Goal: Information Seeking & Learning: Learn about a topic

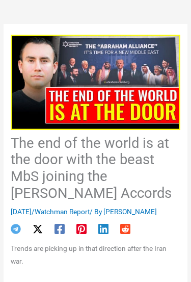
scroll to position [78, 0]
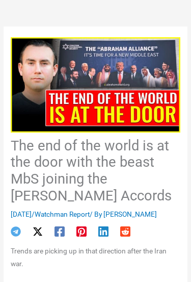
click at [112, 75] on img at bounding box center [96, 84] width 170 height 95
click at [112, 86] on img at bounding box center [96, 84] width 170 height 95
click at [43, 92] on img at bounding box center [96, 84] width 170 height 95
click at [106, 160] on h1 "The end of the world is at the door with the beast MbS joining the Abraham Acco…" at bounding box center [96, 171] width 170 height 67
click at [120, 159] on h1 "The end of the world is at the door with the beast MbS joining the Abraham Acco…" at bounding box center [96, 171] width 170 height 67
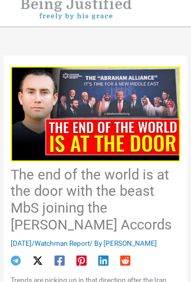
scroll to position [46, 0]
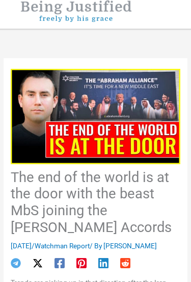
click at [131, 122] on img at bounding box center [96, 116] width 170 height 95
click at [91, 193] on h1 "The end of the world is at the door with the beast MbS joining the Abraham Acco…" at bounding box center [96, 202] width 170 height 67
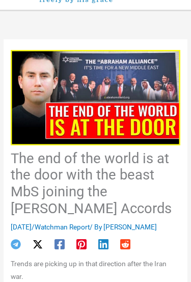
scroll to position [68, 0]
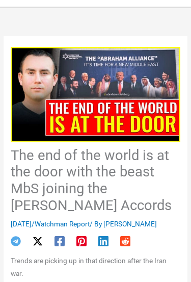
click at [89, 224] on link "Watchman Report" at bounding box center [62, 224] width 55 height 8
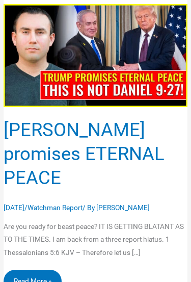
scroll to position [257, 0]
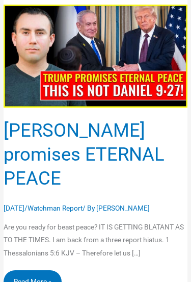
click at [108, 79] on img "Read: Trump promises ETERNAL PEACE" at bounding box center [96, 56] width 184 height 103
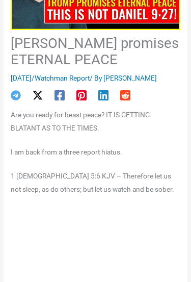
scroll to position [166, 0]
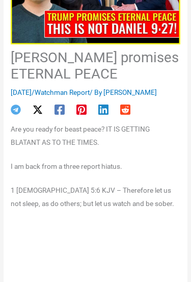
click at [90, 94] on link "Watchman Report" at bounding box center [62, 92] width 55 height 8
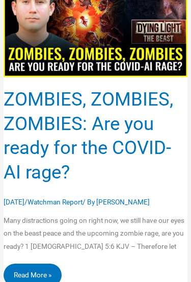
scroll to position [1210, 0]
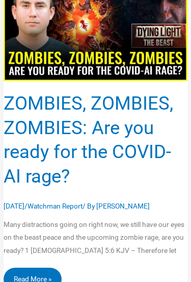
click at [44, 268] on link "ZOMBIES, ZOMBIES, ZOMBIES: Are you ready for the COVID-AI rage? Read More »" at bounding box center [33, 279] width 58 height 23
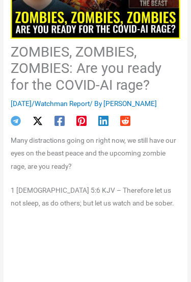
scroll to position [158, 0]
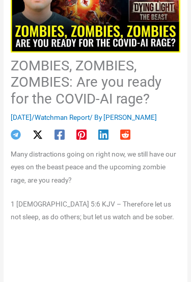
click at [90, 118] on link "Watchman Report" at bounding box center [62, 117] width 55 height 8
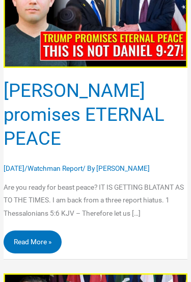
scroll to position [290, 0]
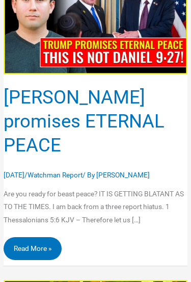
click at [50, 248] on link "Trump promises ETERNAL PEACE Read More »" at bounding box center [33, 248] width 58 height 23
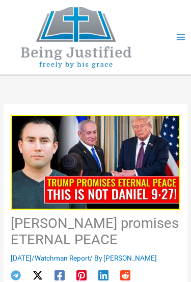
click at [118, 165] on img at bounding box center [96, 162] width 170 height 95
click at [104, 172] on img at bounding box center [96, 162] width 170 height 95
click at [118, 170] on img at bounding box center [96, 162] width 170 height 95
click at [185, 40] on icon "Main menu toggle" at bounding box center [181, 37] width 10 height 10
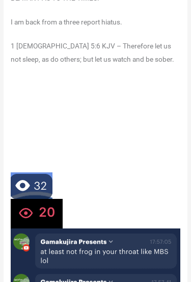
scroll to position [315, 0]
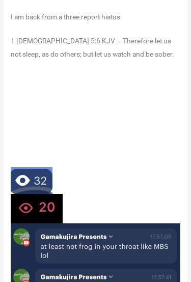
click at [154, 202] on figure at bounding box center [96, 209] width 170 height 30
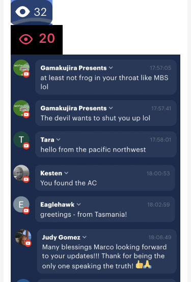
click at [119, 223] on img at bounding box center [96, 192] width 170 height 65
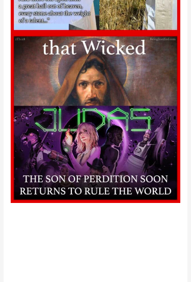
scroll to position [1576, 0]
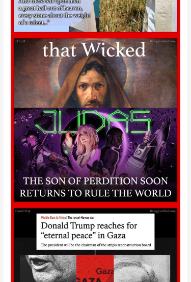
click at [112, 156] on img at bounding box center [96, 120] width 170 height 170
click at [116, 80] on img at bounding box center [96, 120] width 170 height 170
click at [106, 169] on img at bounding box center [96, 120] width 170 height 170
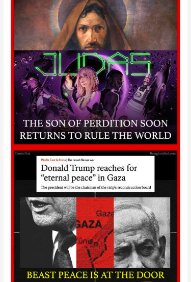
scroll to position [1635, 0]
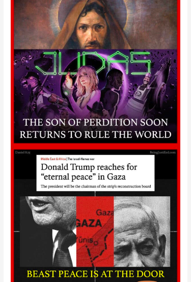
click at [113, 178] on img at bounding box center [96, 231] width 170 height 170
click at [111, 249] on img at bounding box center [96, 231] width 170 height 170
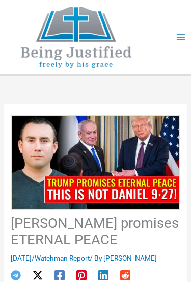
scroll to position [0, 0]
click at [87, 261] on link "Watchman Report" at bounding box center [62, 258] width 55 height 8
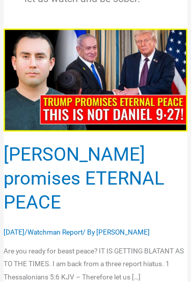
scroll to position [232, 0]
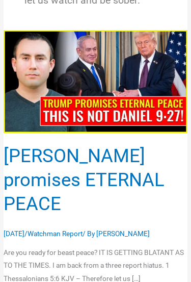
click at [93, 186] on link "[PERSON_NAME] promises ETERNAL PEACE" at bounding box center [84, 180] width 161 height 70
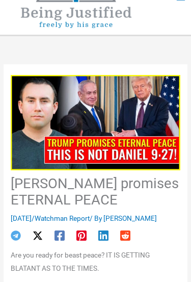
scroll to position [38, 0]
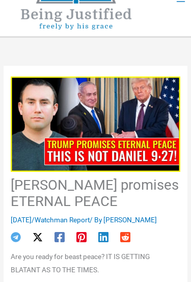
click at [157, 221] on span "[PERSON_NAME]" at bounding box center [131, 220] width 54 height 8
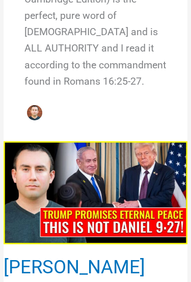
scroll to position [370, 0]
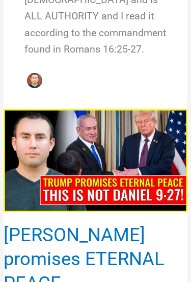
click at [105, 224] on link "[PERSON_NAME] promises ETERNAL PEACE" at bounding box center [84, 259] width 161 height 70
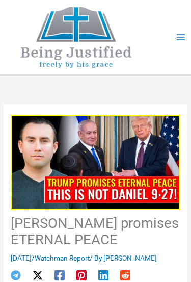
click at [106, 148] on img at bounding box center [96, 162] width 170 height 95
click at [130, 185] on img at bounding box center [96, 162] width 170 height 95
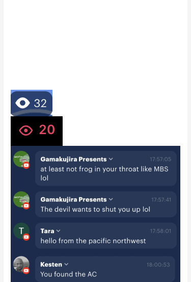
scroll to position [393, 0]
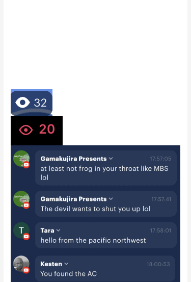
click at [117, 168] on img at bounding box center [96, 198] width 170 height 106
click at [26, 170] on img at bounding box center [96, 198] width 170 height 106
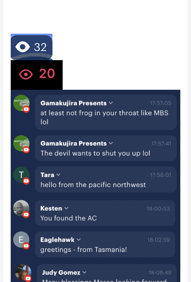
scroll to position [429, 0]
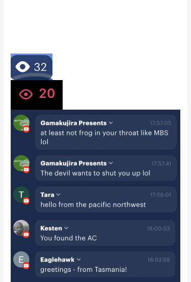
click at [43, 96] on img at bounding box center [37, 95] width 52 height 30
click at [44, 67] on img at bounding box center [32, 67] width 42 height 27
